Goal: Information Seeking & Learning: Learn about a topic

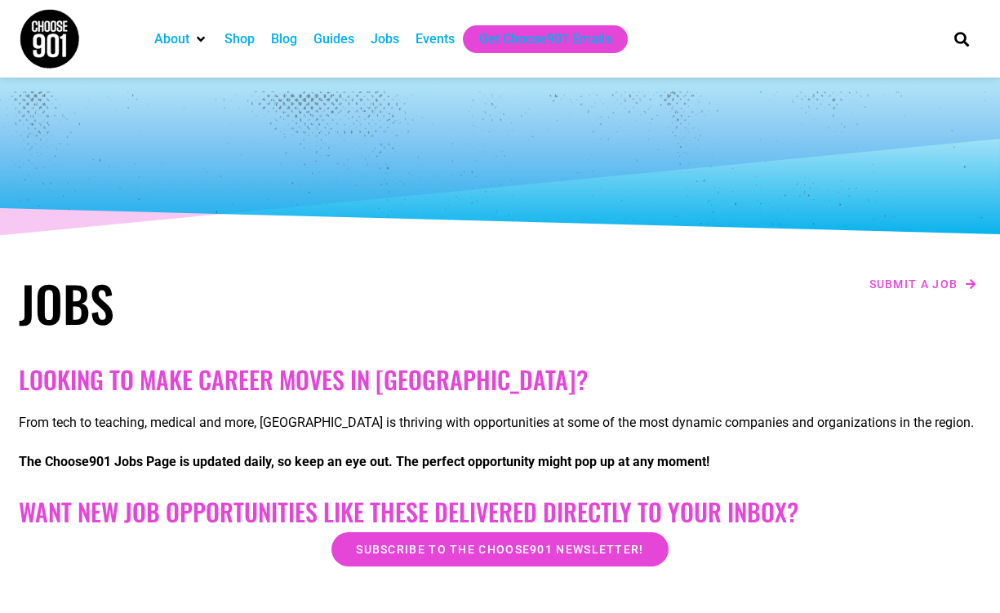
click at [454, 41] on div "Events" at bounding box center [435, 39] width 39 height 20
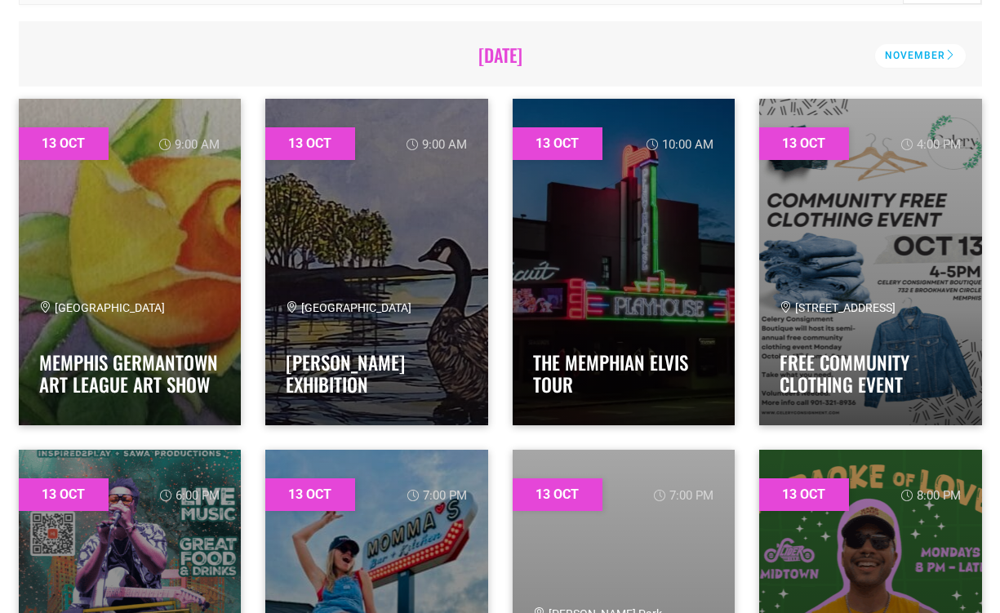
scroll to position [558, 0]
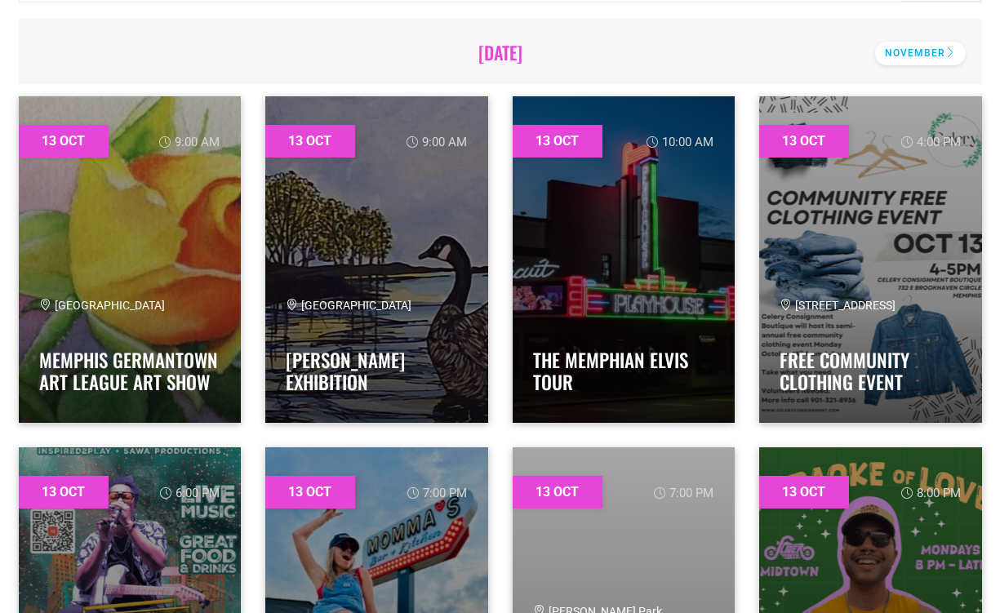
click at [912, 44] on div "November" at bounding box center [920, 54] width 91 height 24
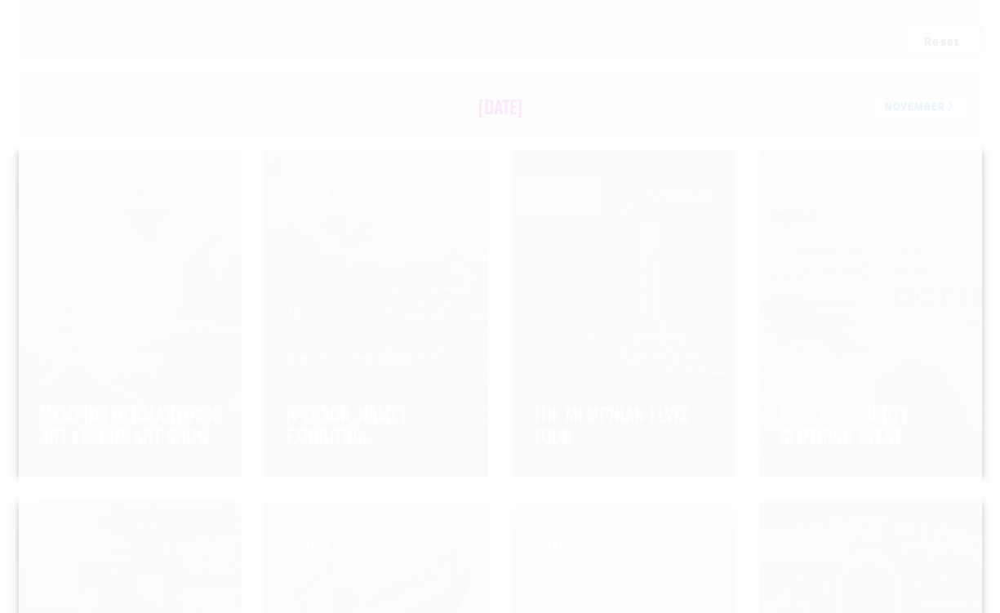
scroll to position [466, 0]
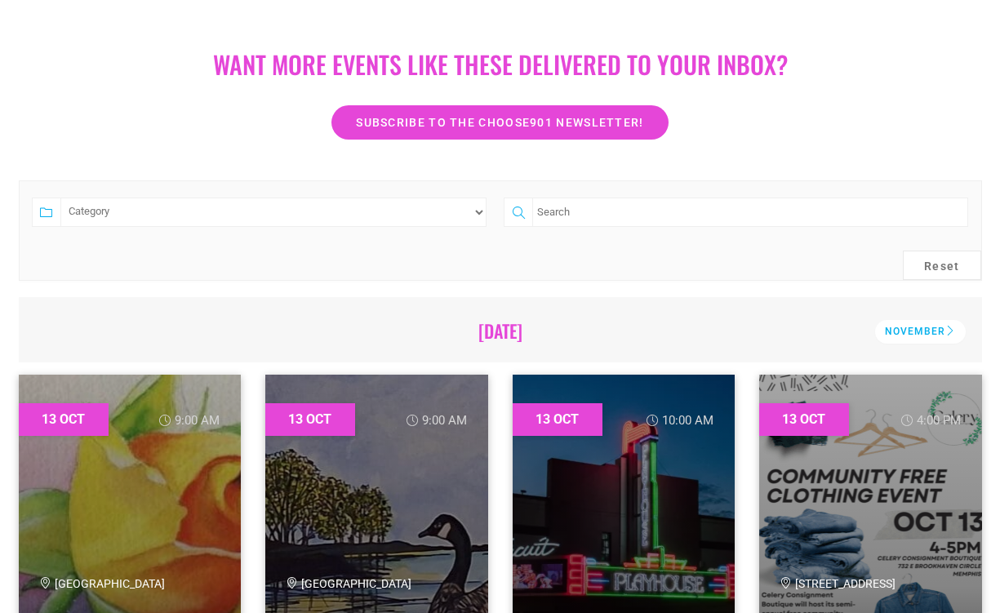
scroll to position [322, 0]
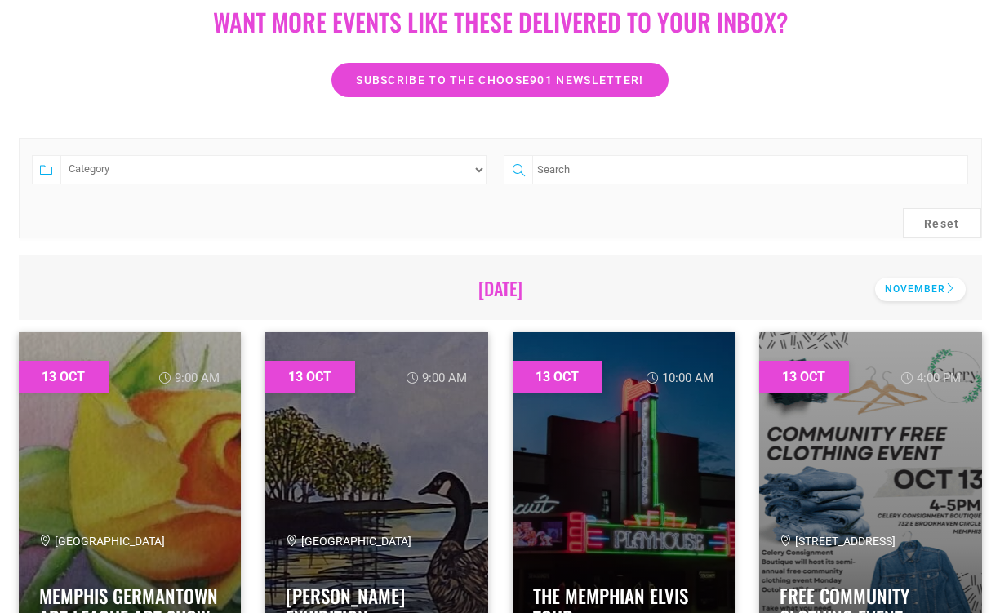
click at [919, 284] on div "November" at bounding box center [920, 290] width 91 height 24
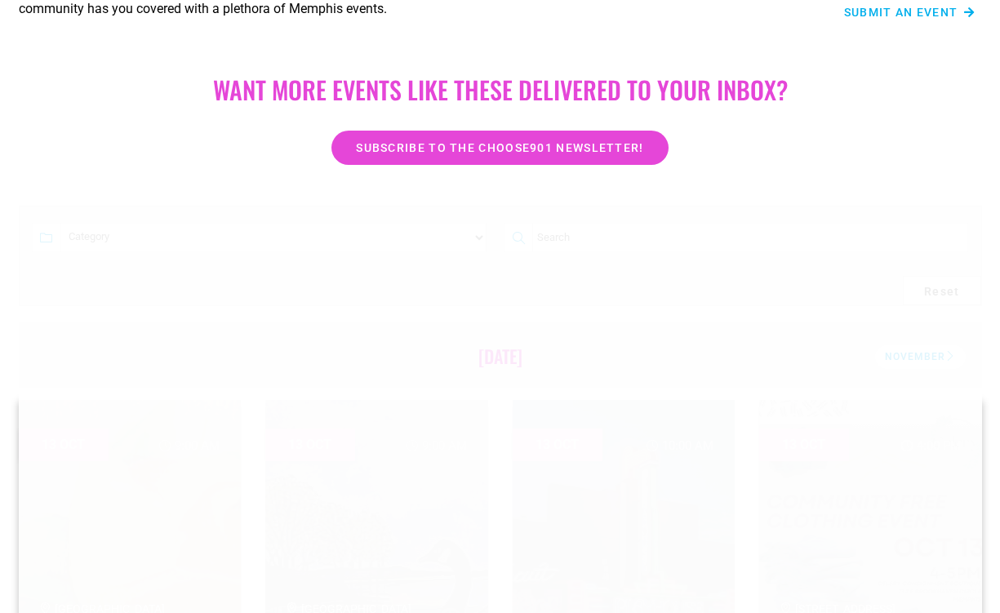
scroll to position [260, 0]
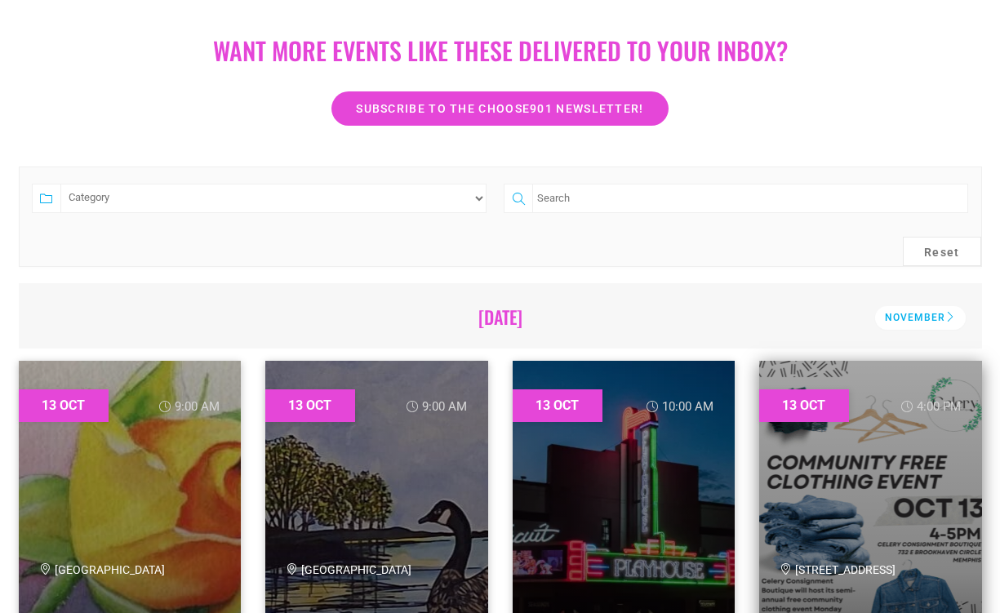
scroll to position [416, 0]
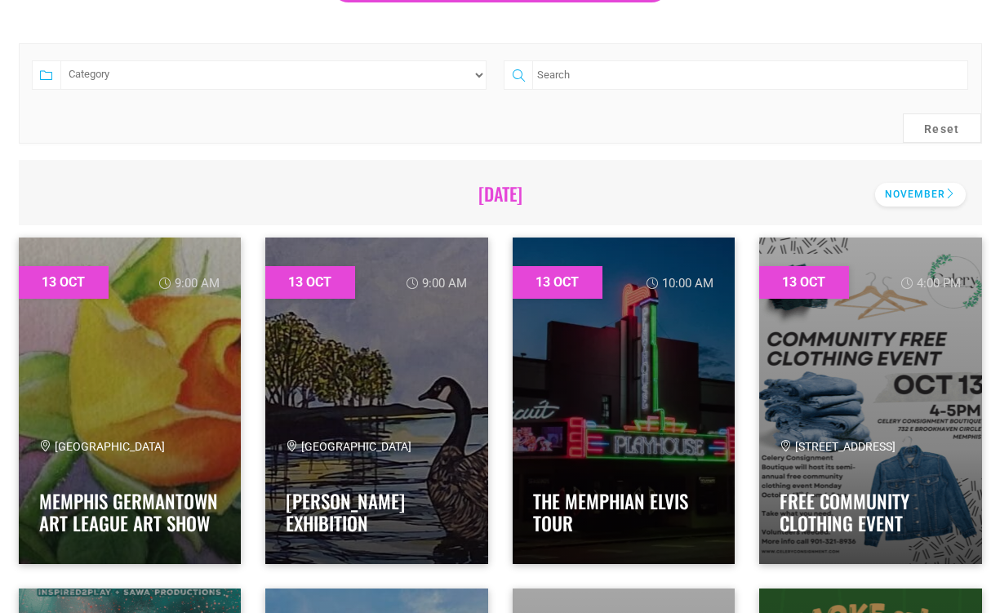
click at [919, 194] on div "November" at bounding box center [920, 195] width 91 height 24
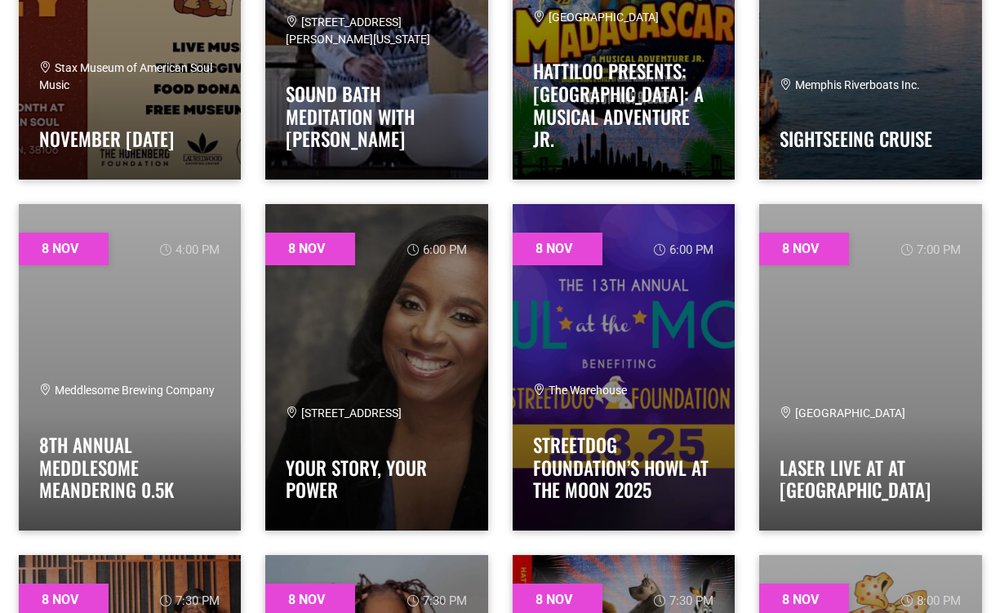
scroll to position [10269, 0]
